Goal: Information Seeking & Learning: Compare options

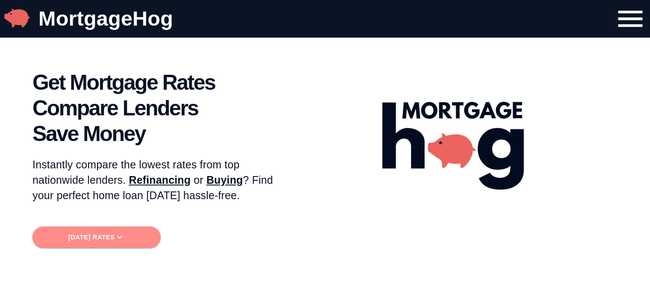
click at [116, 241] on span "[DATE] Rates" at bounding box center [96, 237] width 114 height 11
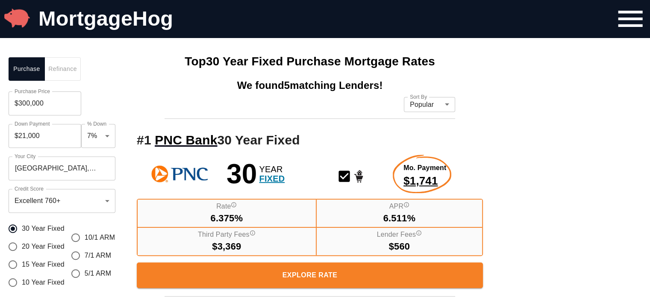
click at [116, 241] on div "30 Year Fixed 20 Year Fixed 15 Year Fixed 10 Year Fixed 10/1 ARM 7/1 ARM 5/1 ARM" at bounding box center [64, 255] width 111 height 85
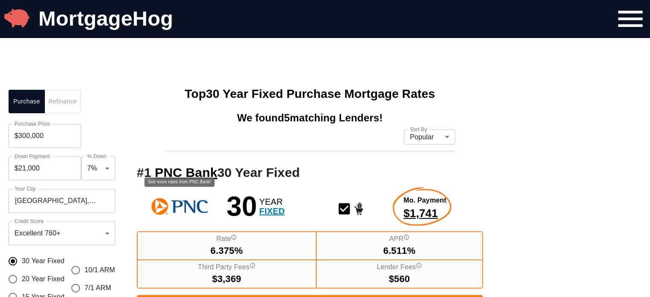
scroll to position [343, 0]
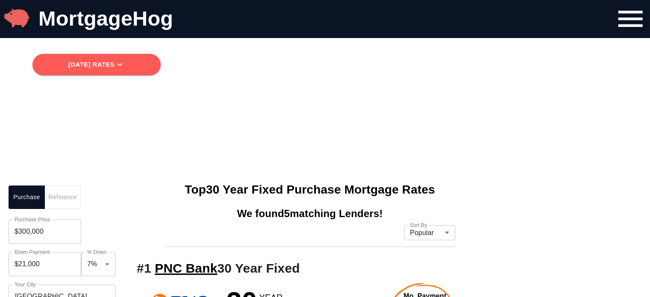
click at [73, 195] on span "Refinance" at bounding box center [63, 197] width 26 height 11
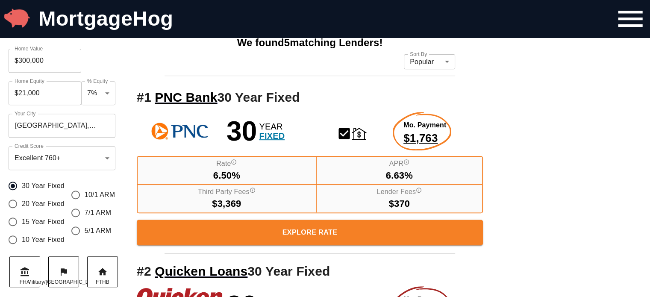
drag, startPoint x: 46, startPoint y: 62, endPoint x: 0, endPoint y: 63, distance: 46.2
click at [39, 61] on input "$300,000" at bounding box center [45, 61] width 73 height 24
click at [36, 61] on input "$2,300,000" at bounding box center [45, 61] width 73 height 24
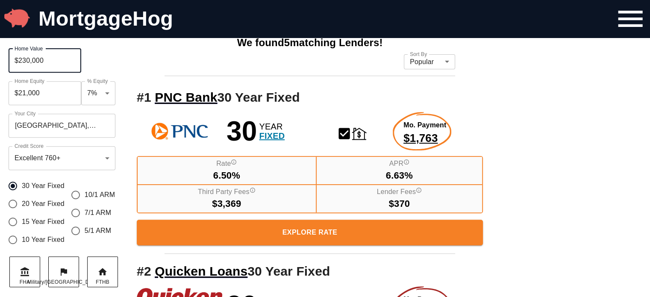
type input "$230,000"
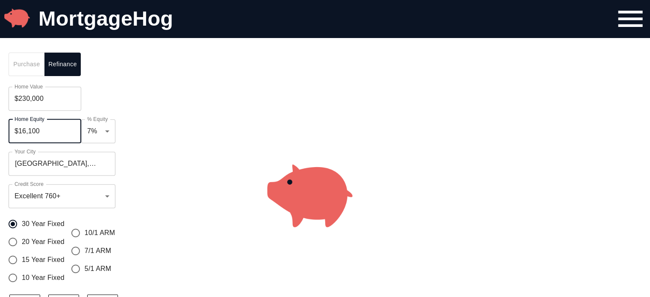
scroll to position [301, 0]
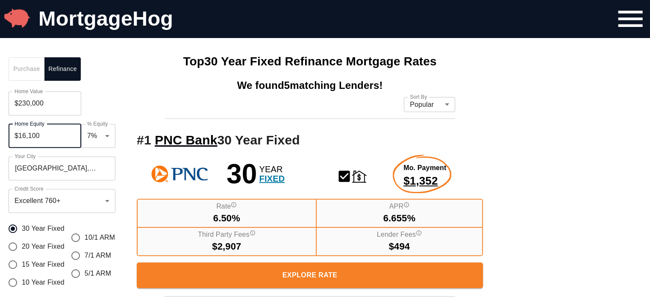
drag, startPoint x: 46, startPoint y: 139, endPoint x: 9, endPoint y: 135, distance: 36.9
click at [9, 135] on input "$16,100" at bounding box center [45, 136] width 73 height 24
type input "$95,000"
type input "0.41"
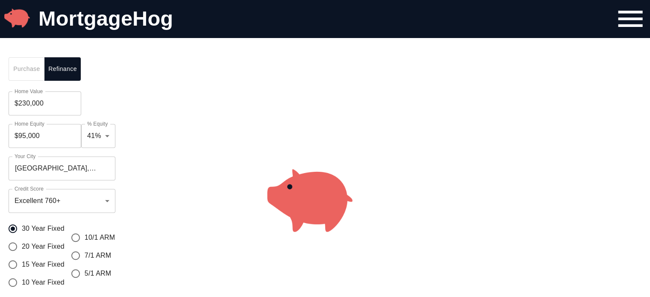
click at [116, 109] on div "Purchase Refinance Home Value $230,000 Home Value Home Equity $95,000 Home Equi…" at bounding box center [64, 207] width 128 height 316
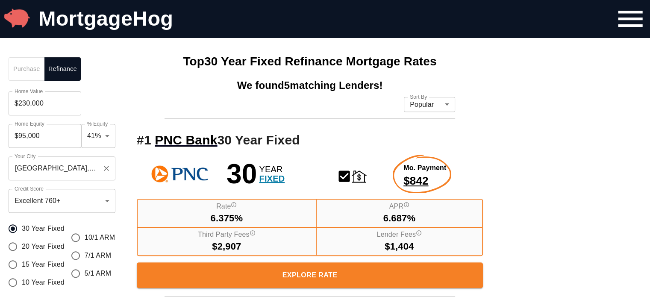
click at [87, 173] on input "[GEOGRAPHIC_DATA], [GEOGRAPHIC_DATA], [GEOGRAPHIC_DATA]" at bounding box center [55, 168] width 86 height 16
click at [49, 168] on input "[GEOGRAPHIC_DATA], [GEOGRAPHIC_DATA], [GEOGRAPHIC_DATA]" at bounding box center [55, 168] width 86 height 16
click at [21, 168] on input "[GEOGRAPHIC_DATA], [GEOGRAPHIC_DATA], [GEOGRAPHIC_DATA]" at bounding box center [55, 168] width 86 height 16
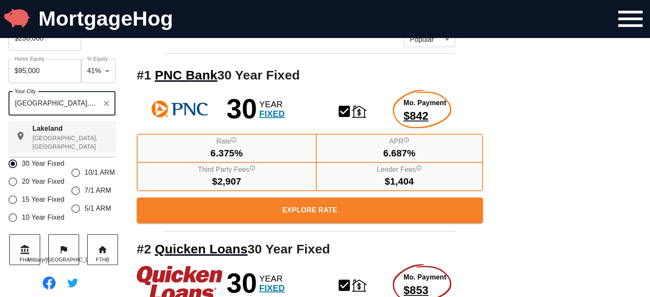
scroll to position [386, 0]
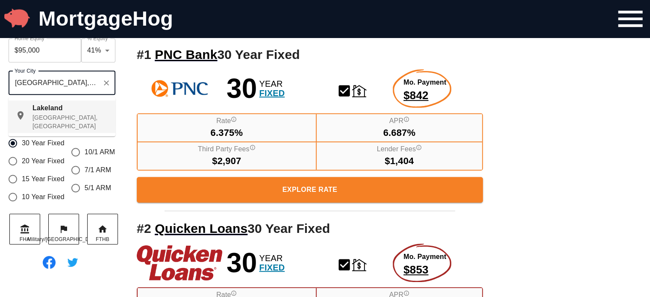
type input "[GEOGRAPHIC_DATA], [GEOGRAPHIC_DATA], [GEOGRAPHIC_DATA]"
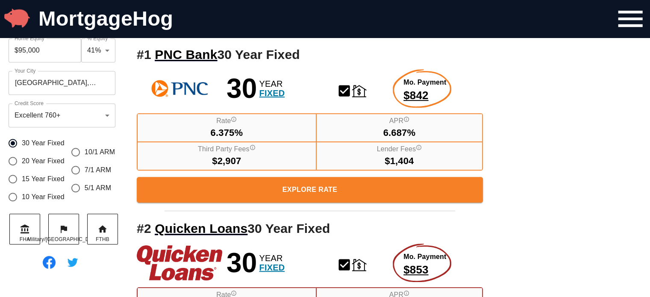
click at [74, 150] on input "10/1 ARM" at bounding box center [76, 152] width 18 height 18
radio input "true"
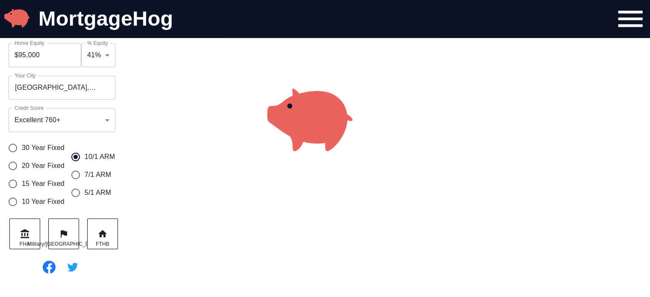
click at [74, 150] on div "Purchase Refinance Home Value $230,000 Home Value Home Equity $95,000 Home Equi…" at bounding box center [64, 126] width 128 height 316
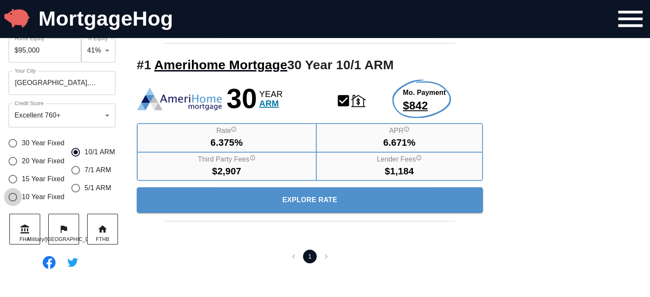
click at [11, 195] on input "10 Year Fixed" at bounding box center [13, 197] width 18 height 18
radio input "true"
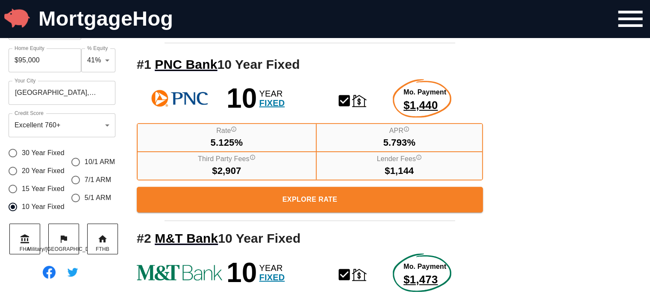
scroll to position [429, 0]
